Goal: Information Seeking & Learning: Learn about a topic

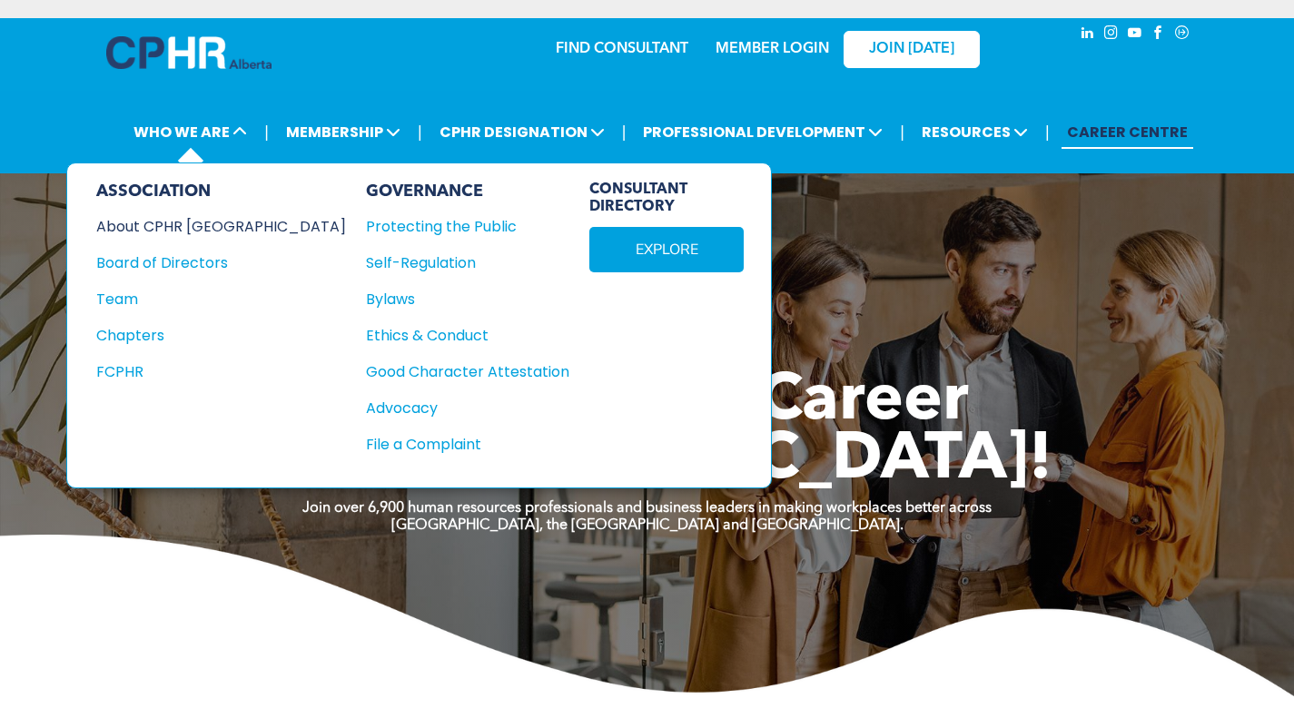
click at [182, 221] on div "About CPHR [GEOGRAPHIC_DATA]" at bounding box center [208, 226] width 225 height 23
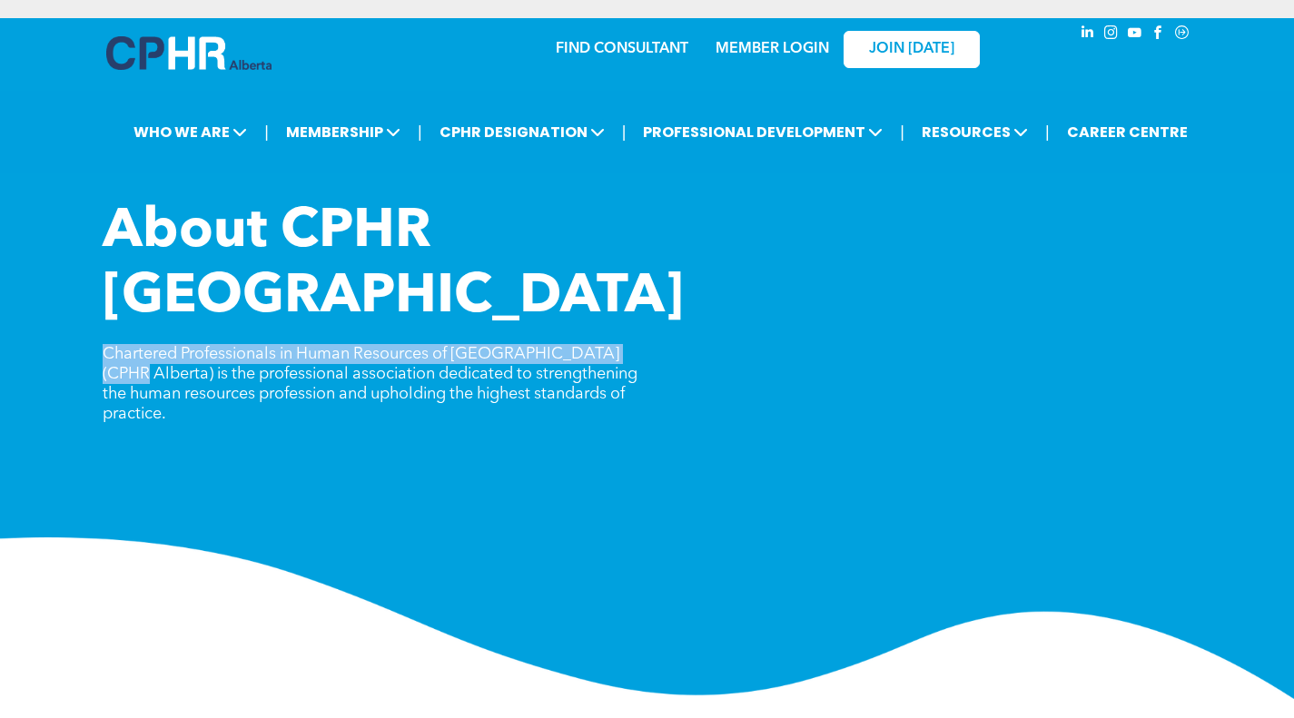
drag, startPoint x: 96, startPoint y: 289, endPoint x: 632, endPoint y: 291, distance: 535.8
click at [632, 291] on div "About CPHR [GEOGRAPHIC_DATA] Chartered Professionals in Human Resources of [GEO…" at bounding box center [647, 449] width 1294 height 499
copy span "Chartered Professionals in Human Resources of [GEOGRAPHIC_DATA] (CPHR [GEOGRAPH…"
